Goal: Task Accomplishment & Management: Manage account settings

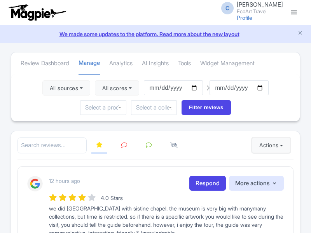
click at [269, 145] on button "Actions" at bounding box center [271, 146] width 38 height 16
click at [0, 0] on link "Import new reviews" at bounding box center [0, 0] width 0 height 0
